Goal: Find contact information: Find contact information

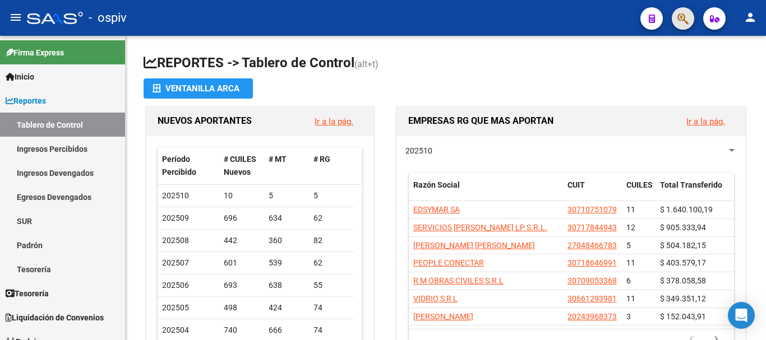
click at [689, 20] on button "button" at bounding box center [683, 18] width 22 height 22
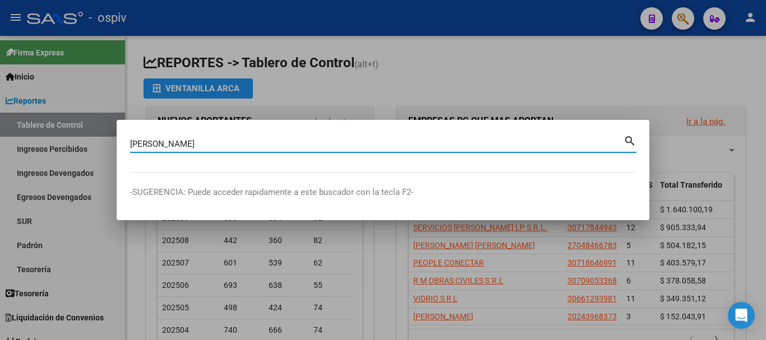
type input "[PERSON_NAME]"
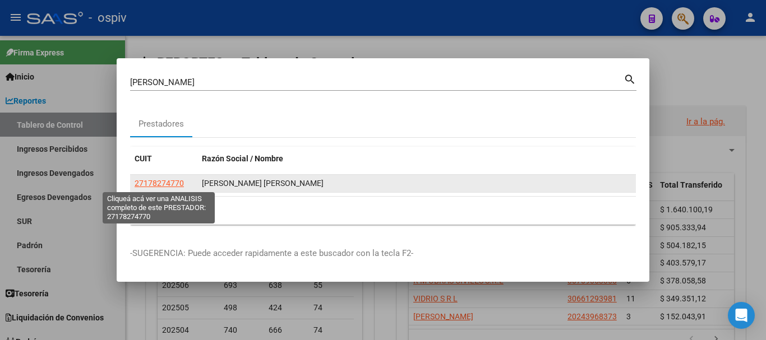
click at [155, 184] on span "27178274770" at bounding box center [159, 183] width 49 height 9
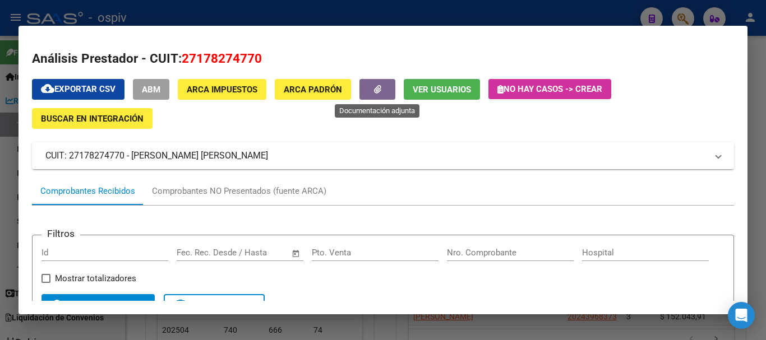
click at [393, 90] on button "button" at bounding box center [377, 89] width 36 height 21
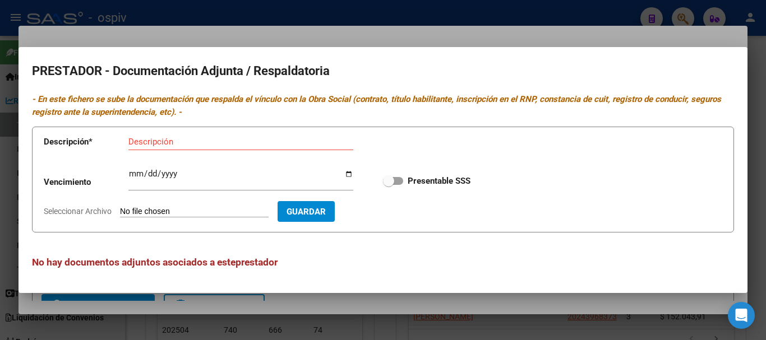
click at [449, 36] on div at bounding box center [383, 170] width 766 height 340
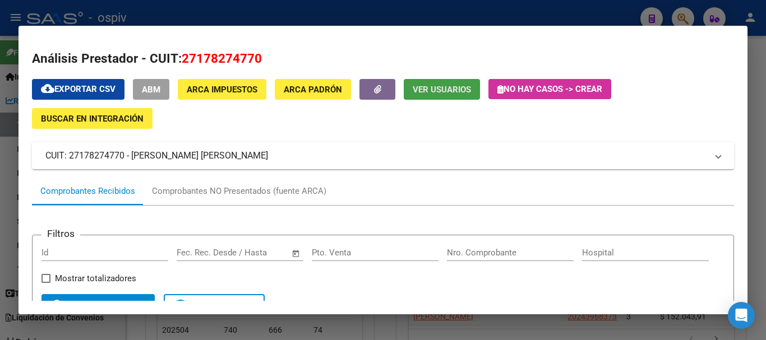
click at [461, 96] on button "Ver Usuarios" at bounding box center [442, 89] width 76 height 21
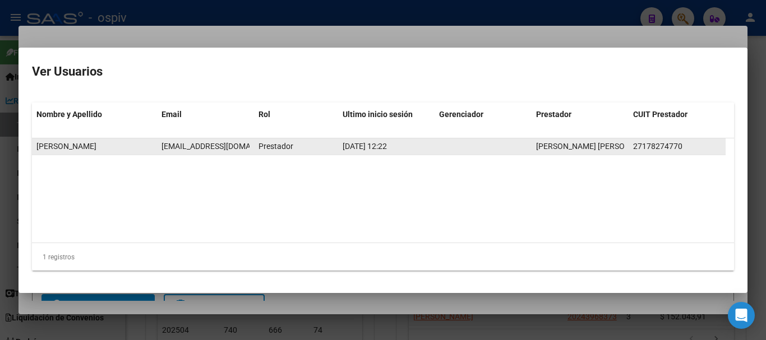
scroll to position [0, 19]
drag, startPoint x: 161, startPoint y: 144, endPoint x: 249, endPoint y: 145, distance: 87.5
click at [249, 145] on span "[EMAIL_ADDRESS][DOMAIN_NAME]" at bounding box center [204, 146] width 124 height 9
copy span "[EMAIL_ADDRESS][DOMAIN_NAME]"
